Goal: Contribute content

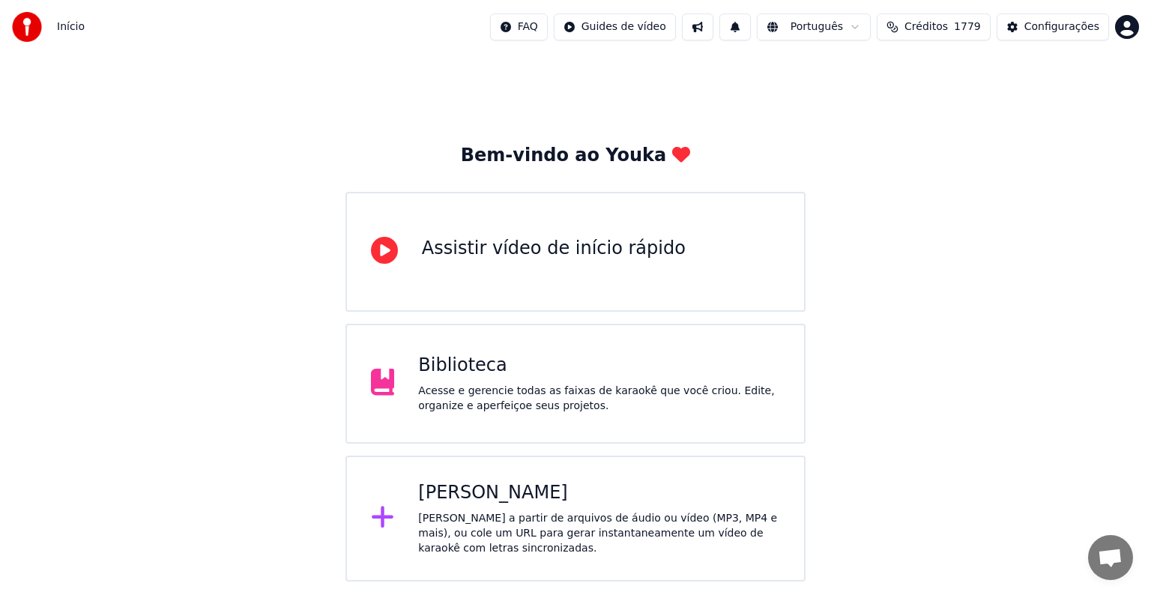
click at [442, 378] on div "Biblioteca Acesse e gerencie todas as faixas de karaokê que você criou. Edite, …" at bounding box center [599, 384] width 362 height 60
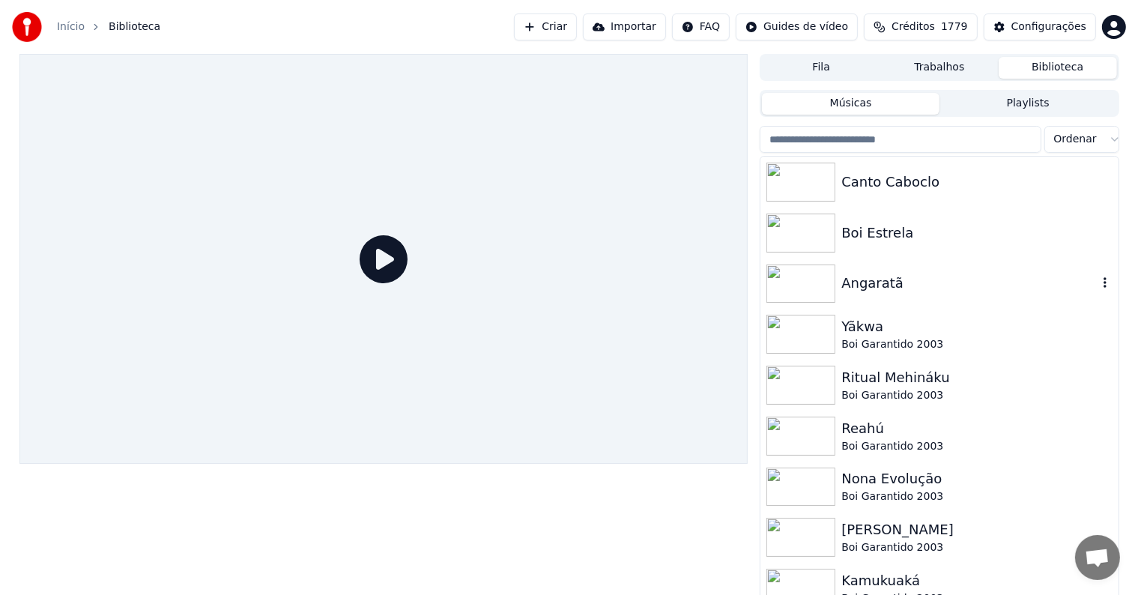
click at [885, 274] on div "Angaratã" at bounding box center [970, 283] width 256 height 21
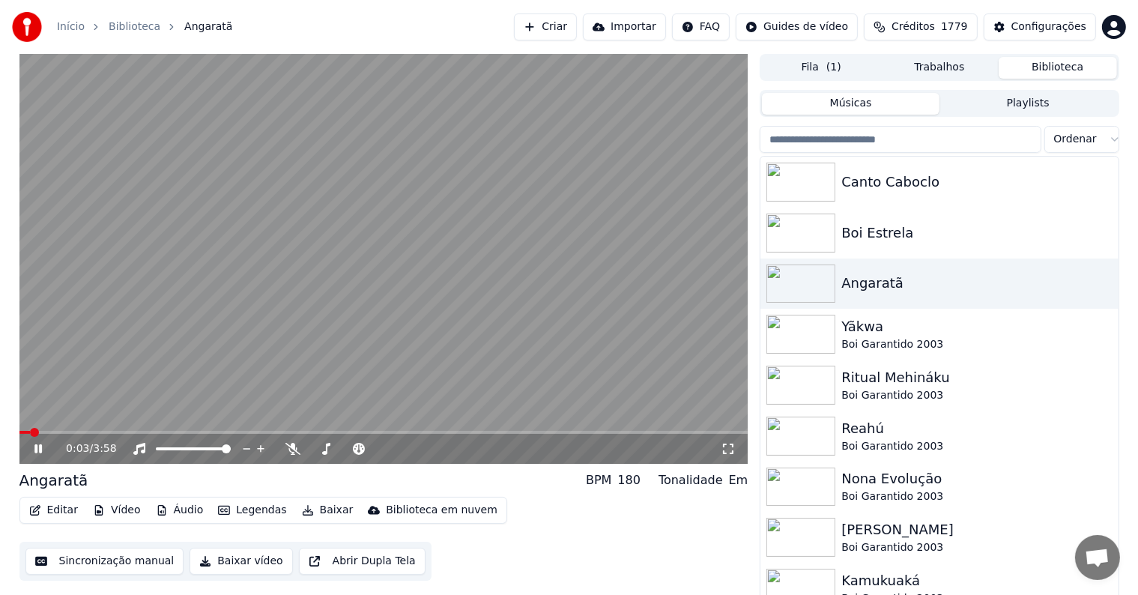
click at [371, 312] on video at bounding box center [383, 259] width 729 height 410
click at [48, 515] on button "Editar" at bounding box center [53, 510] width 61 height 21
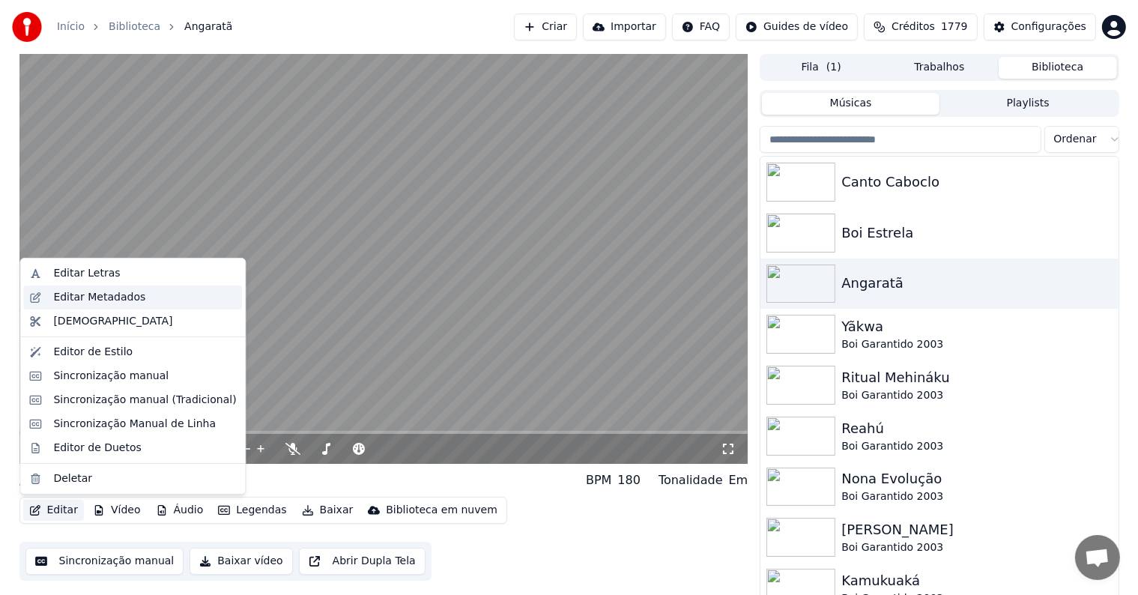
click at [64, 296] on div "Editar Metadados" at bounding box center [99, 297] width 92 height 15
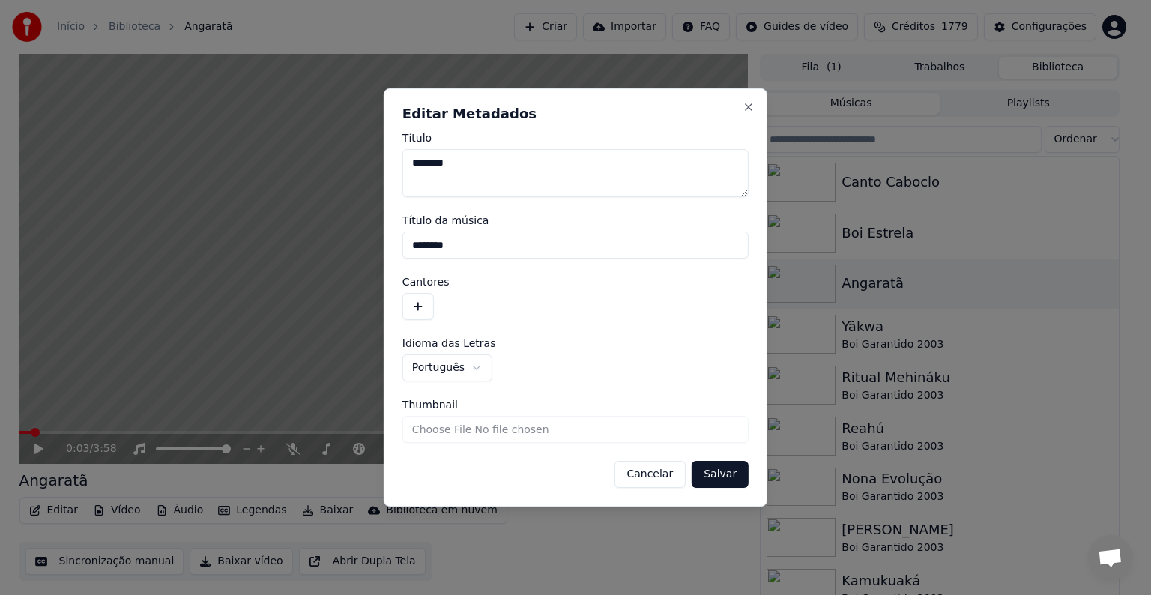
drag, startPoint x: 468, startPoint y: 252, endPoint x: 399, endPoint y: 252, distance: 69.7
click at [399, 252] on div "**********" at bounding box center [576, 297] width 384 height 418
click at [414, 309] on button "button" at bounding box center [417, 306] width 31 height 27
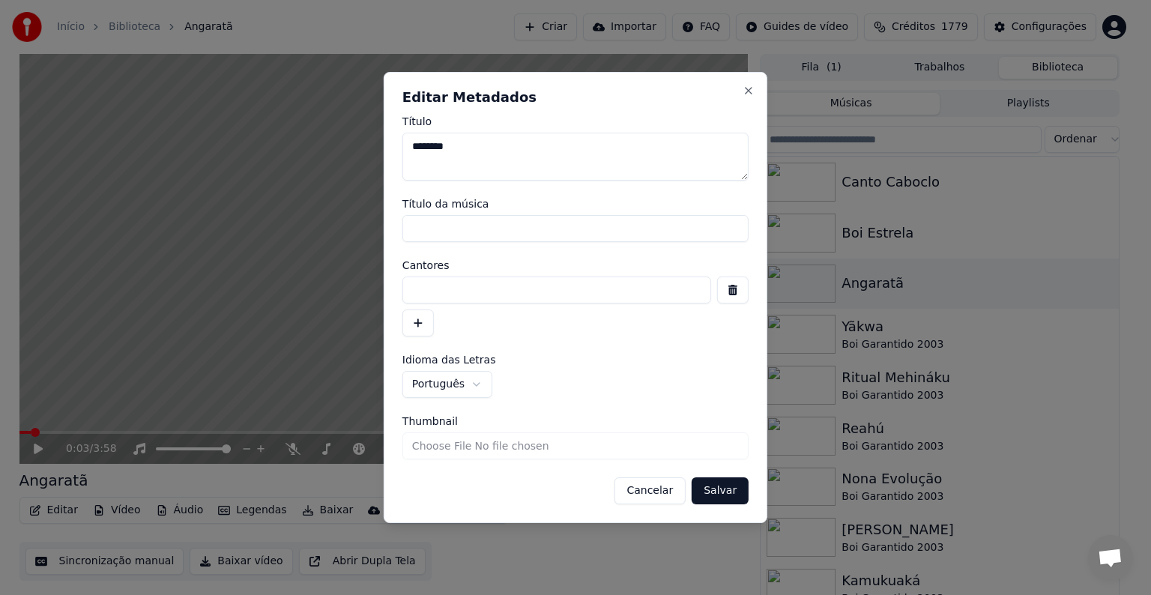
click at [411, 288] on input at bounding box center [556, 290] width 309 height 27
type input "**********"
click at [728, 486] on button "Salvar" at bounding box center [720, 490] width 57 height 27
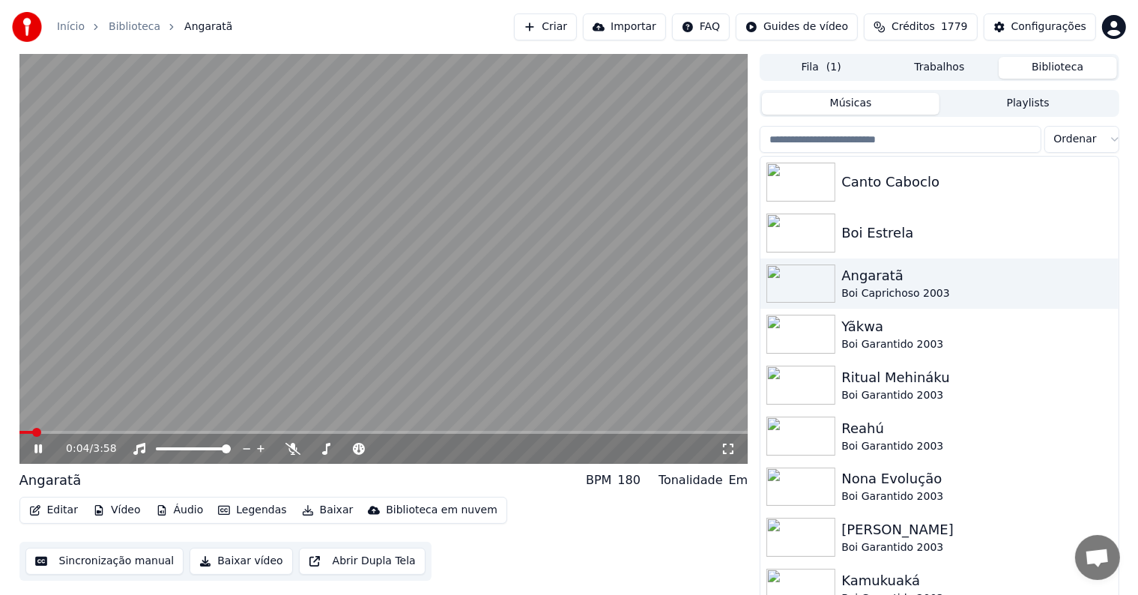
click at [123, 250] on video at bounding box center [383, 259] width 729 height 410
click at [31, 432] on span at bounding box center [35, 432] width 9 height 9
